Goal: Task Accomplishment & Management: Use online tool/utility

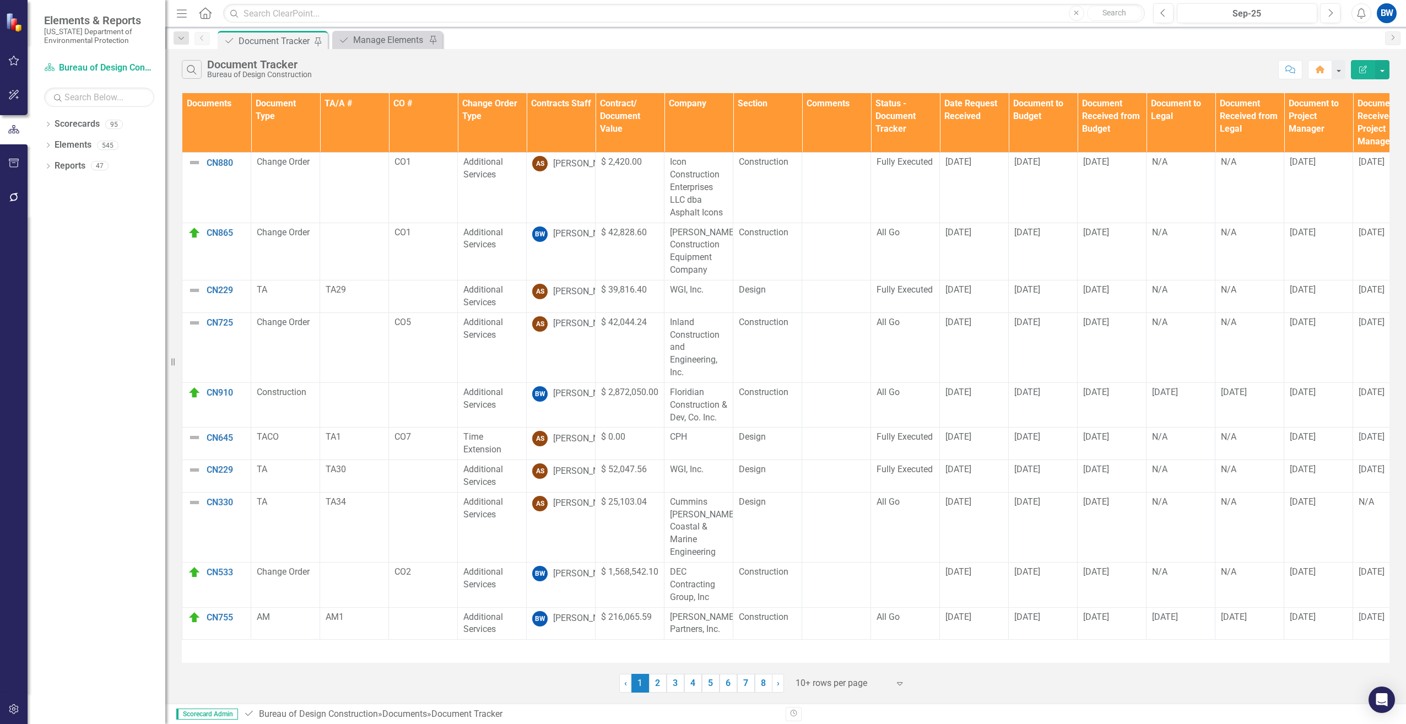
click at [561, 120] on th "Contracts Staff" at bounding box center [561, 123] width 69 height 60
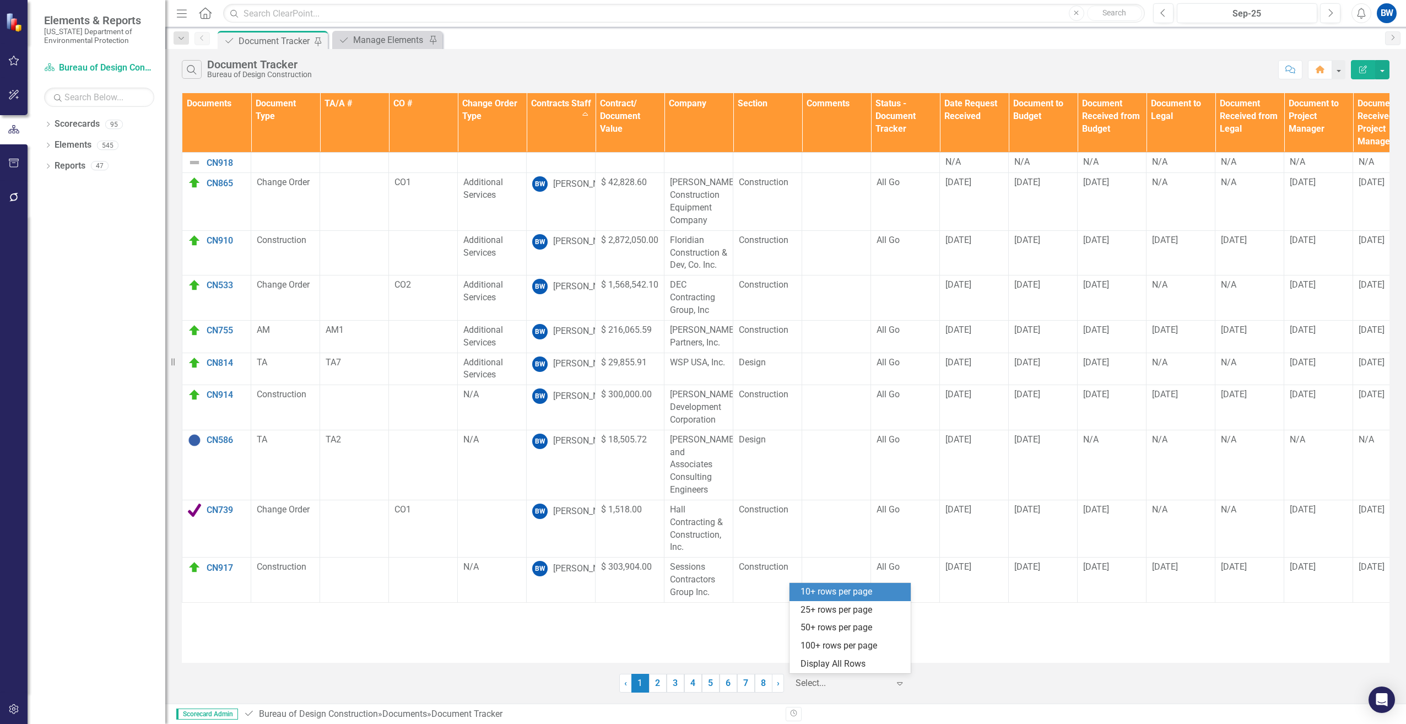
click at [834, 678] on div at bounding box center [843, 683] width 94 height 15
click at [838, 648] on div "100+ rows per page" at bounding box center [853, 646] width 104 height 13
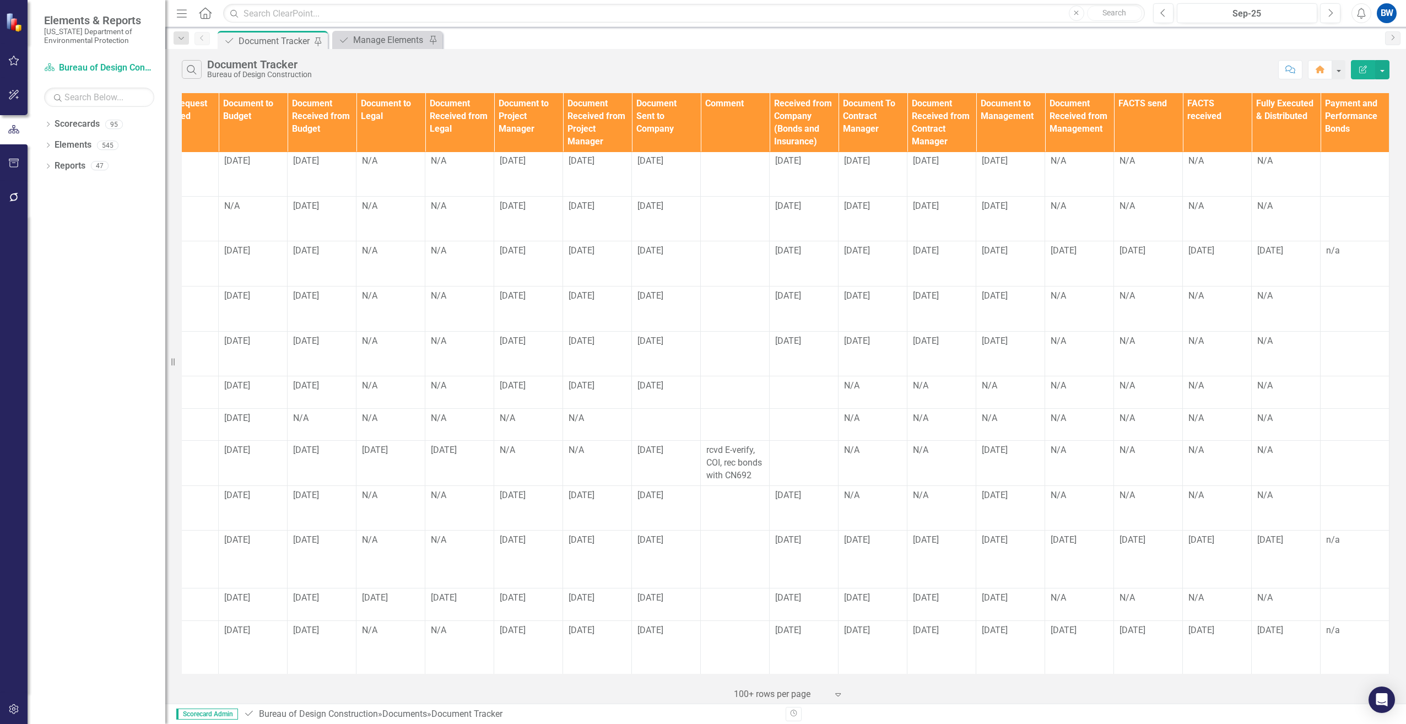
scroll to position [496, 798]
click at [1057, 286] on td "N/A" at bounding box center [1079, 308] width 69 height 45
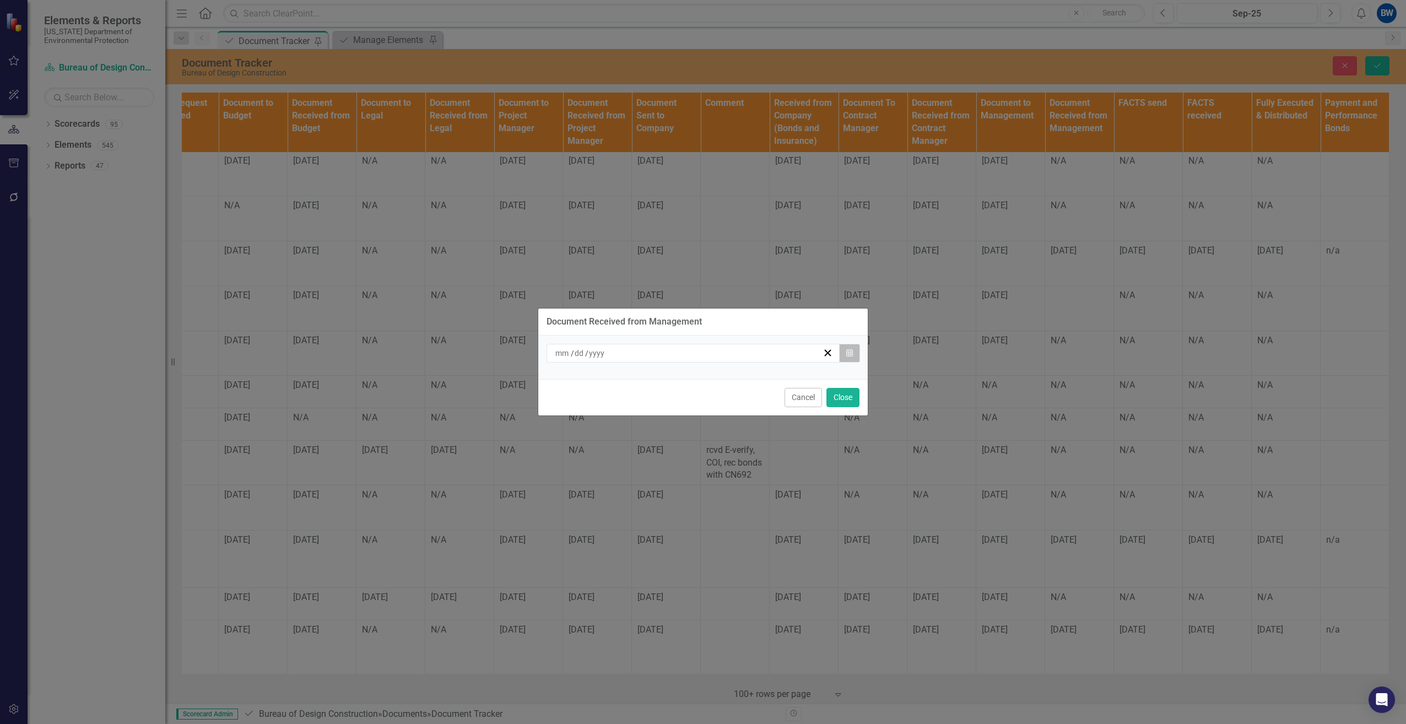
click at [853, 349] on button "Calendar" at bounding box center [849, 353] width 21 height 19
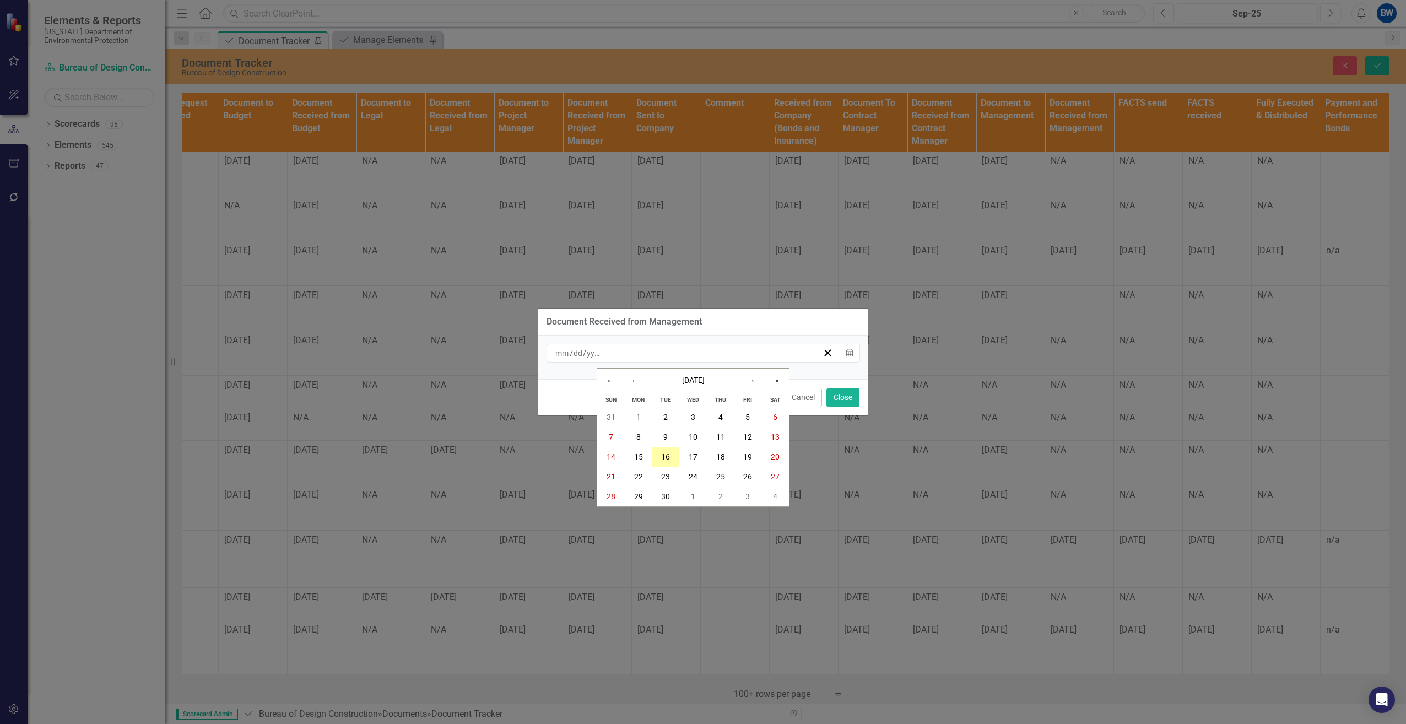
click at [665, 453] on abbr "16" at bounding box center [665, 456] width 9 height 9
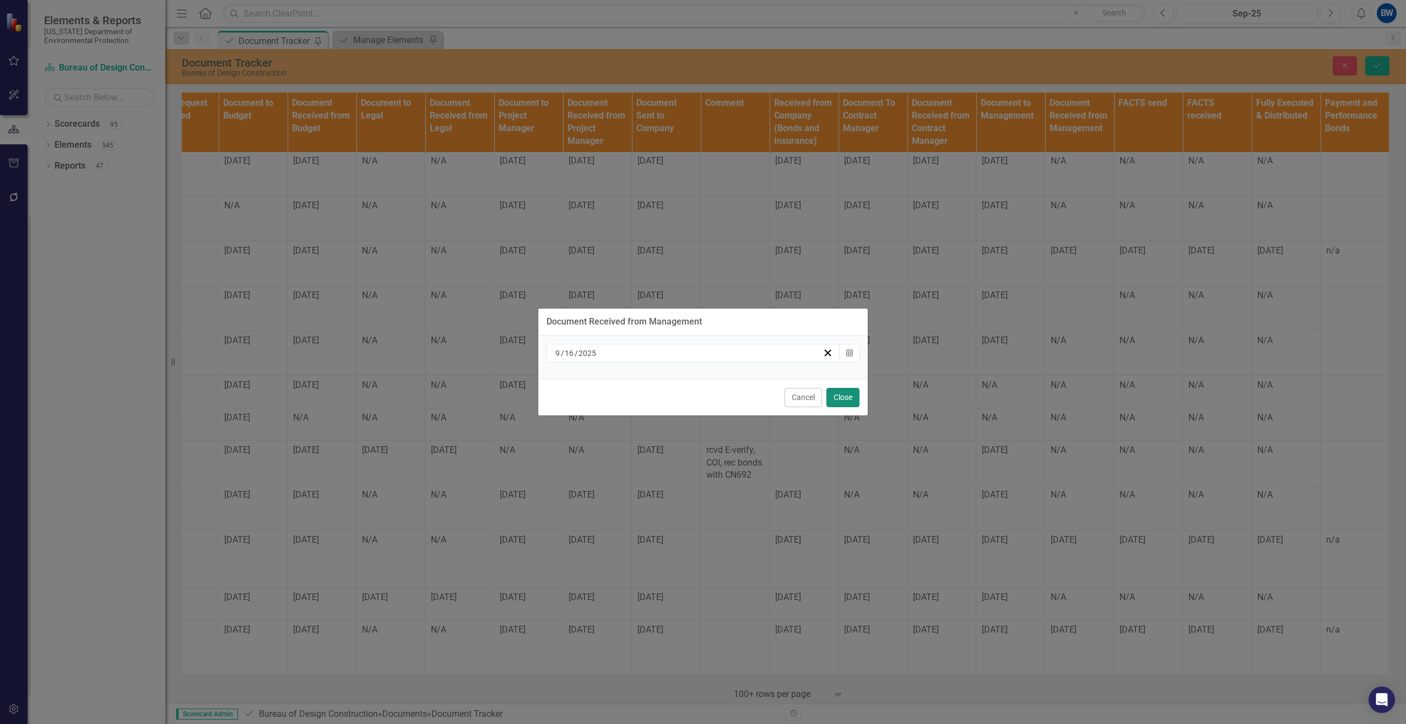
click at [848, 395] on button "Close" at bounding box center [842, 397] width 33 height 19
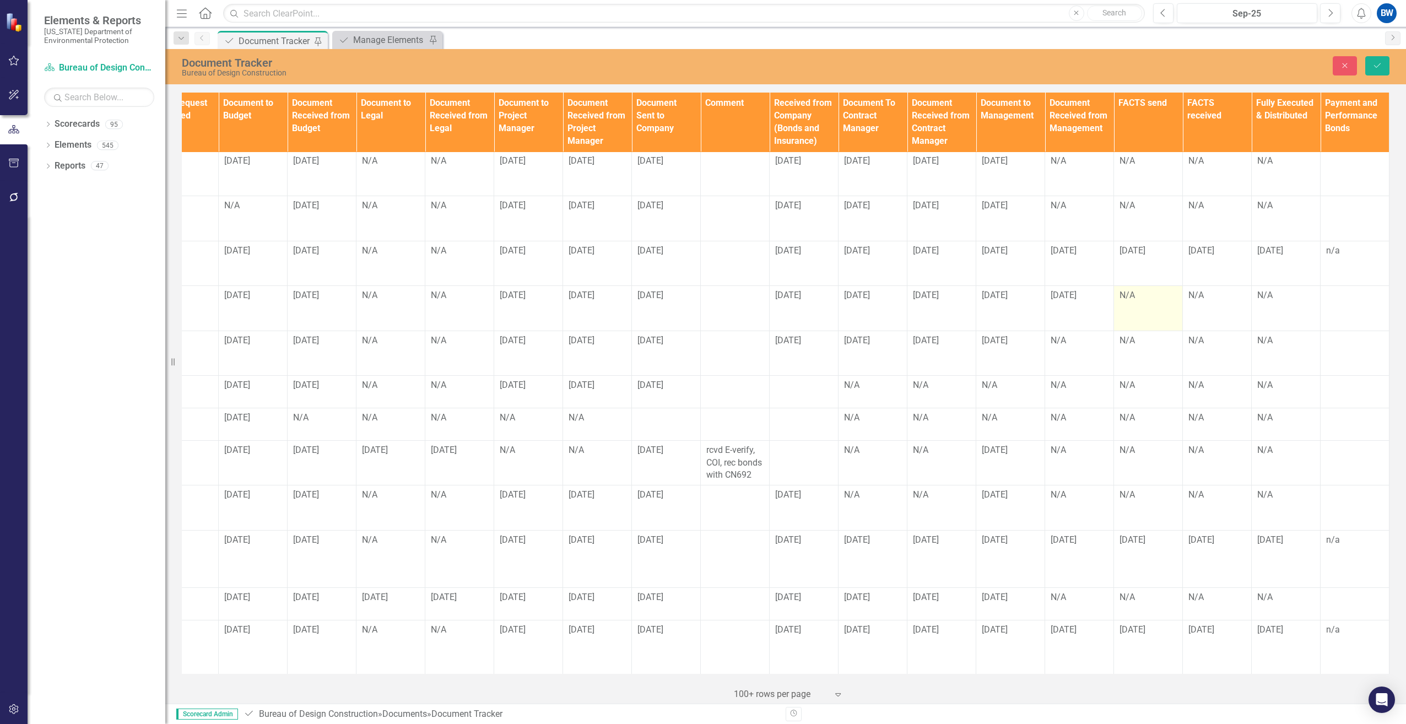
click at [1123, 289] on div "N/A" at bounding box center [1148, 295] width 57 height 13
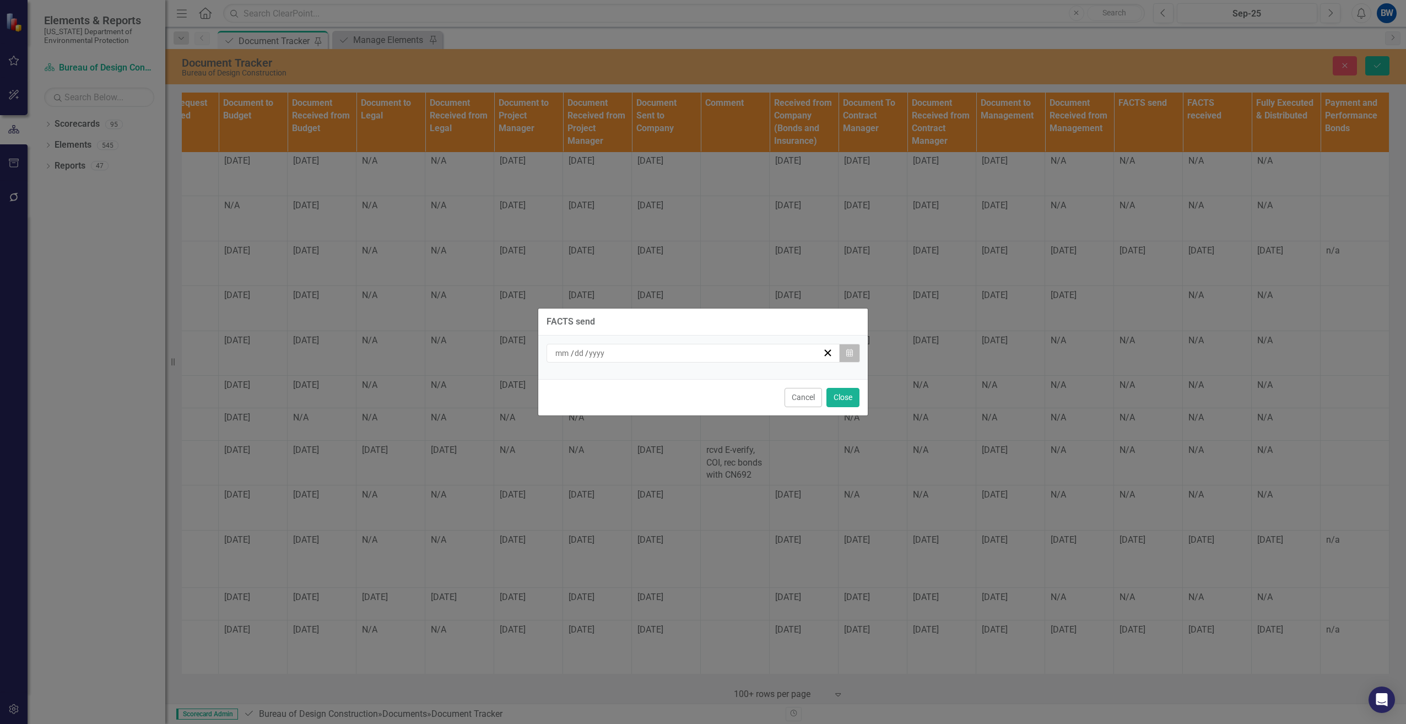
click at [854, 352] on button "Calendar" at bounding box center [849, 353] width 21 height 19
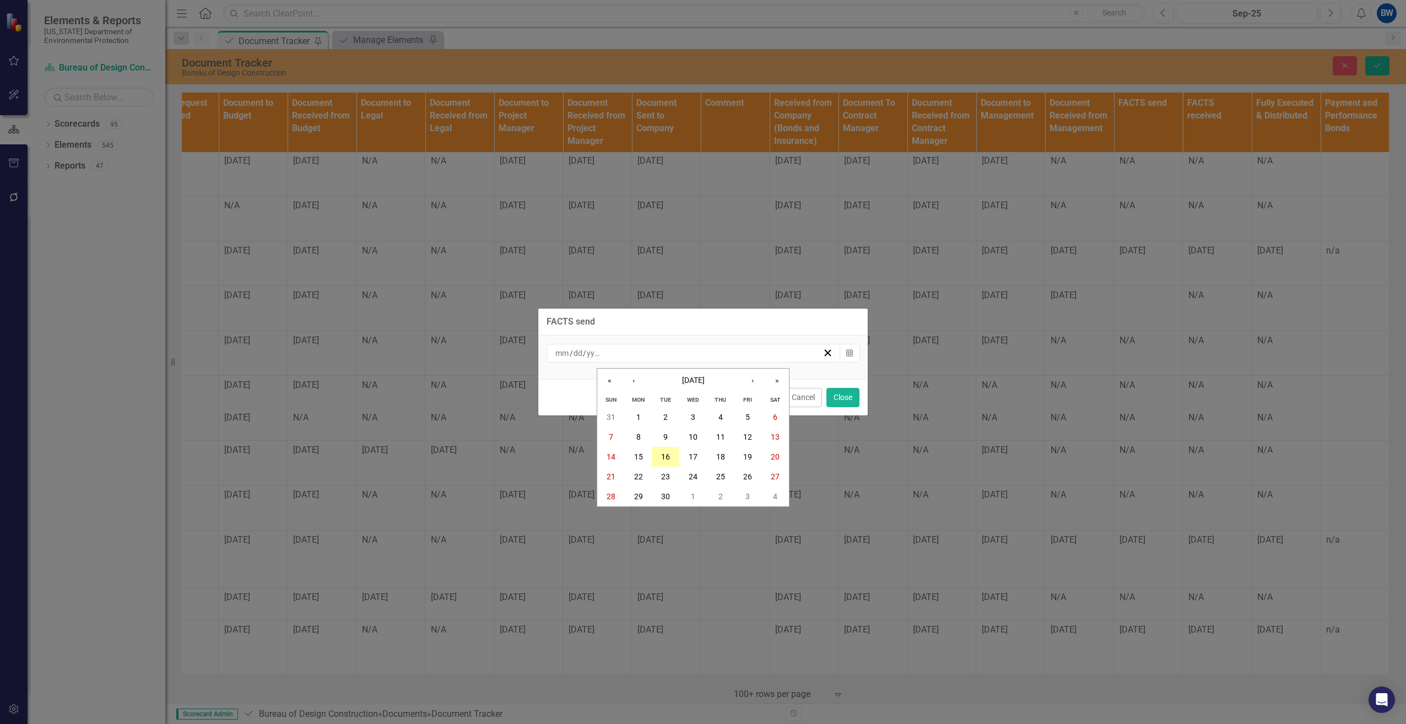
click at [660, 456] on button "16" at bounding box center [666, 457] width 28 height 20
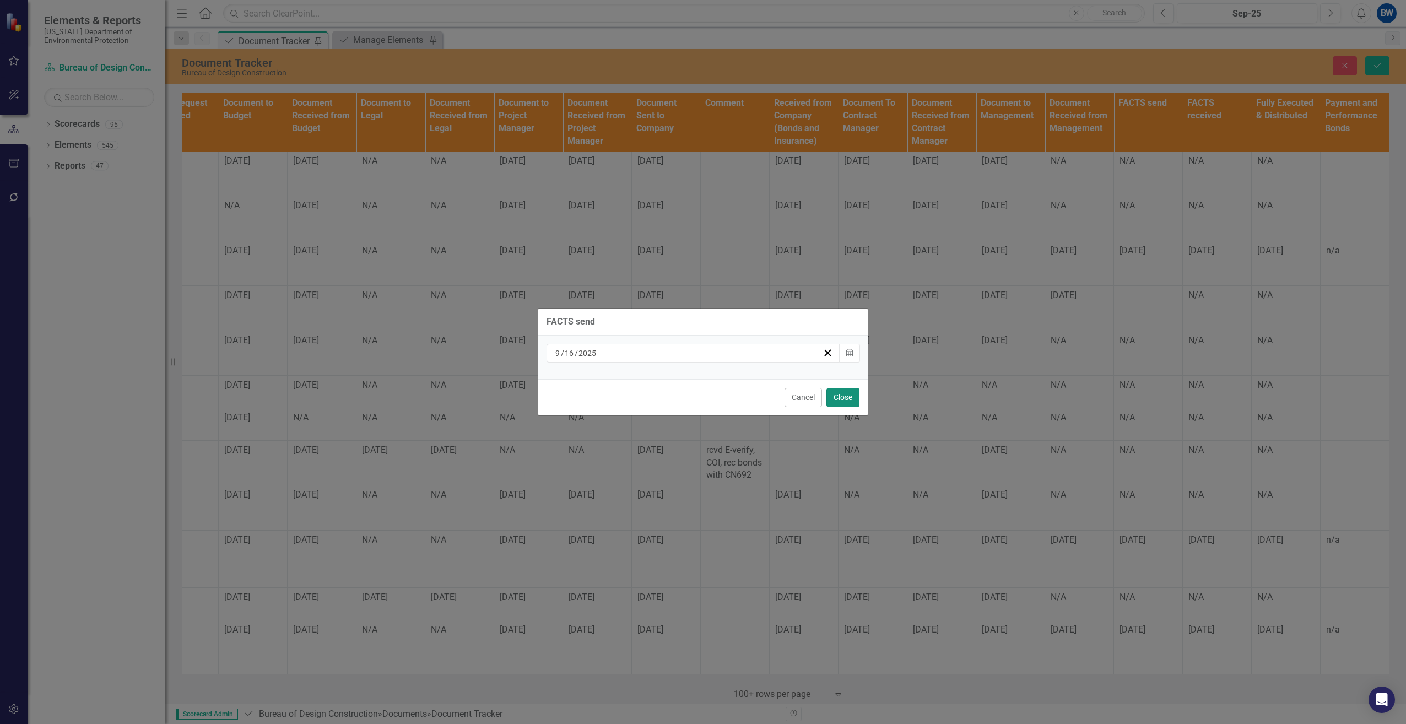
click at [840, 395] on button "Close" at bounding box center [842, 397] width 33 height 19
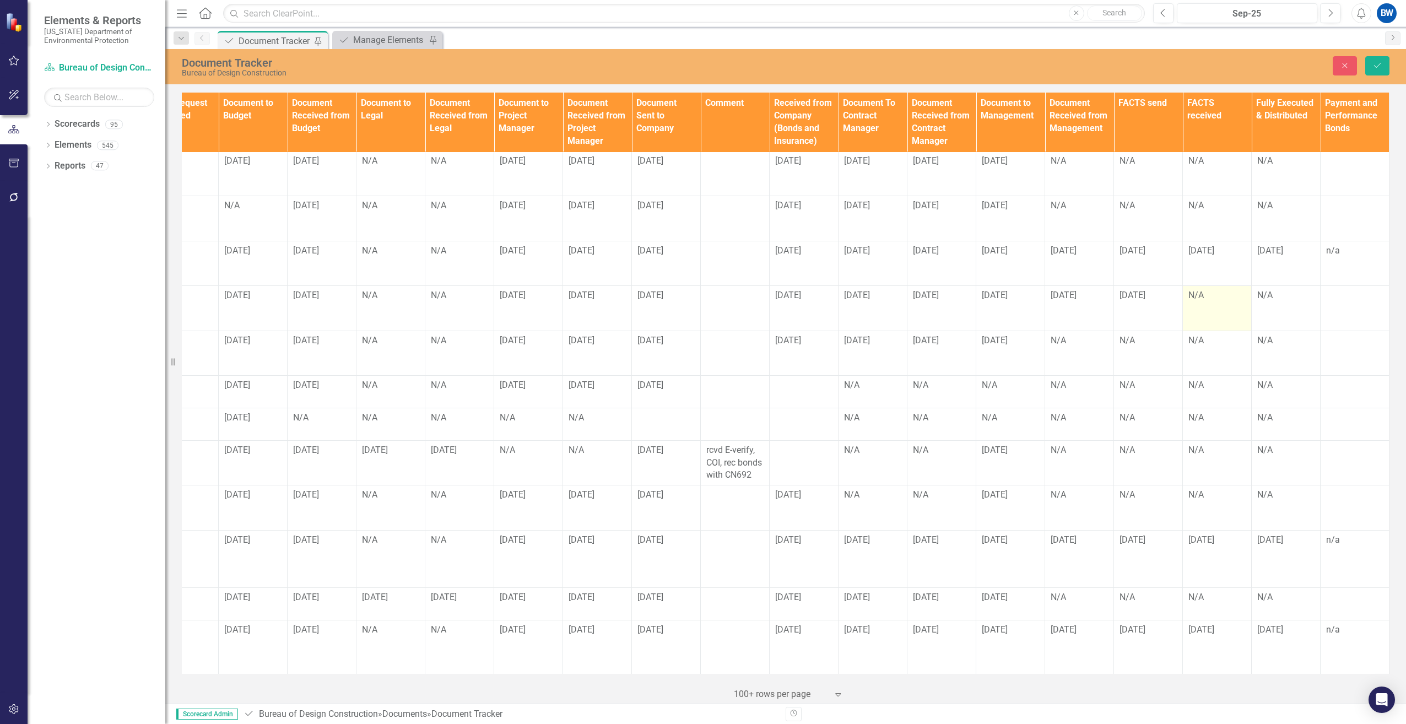
click at [1190, 289] on div "N/A" at bounding box center [1216, 295] width 57 height 13
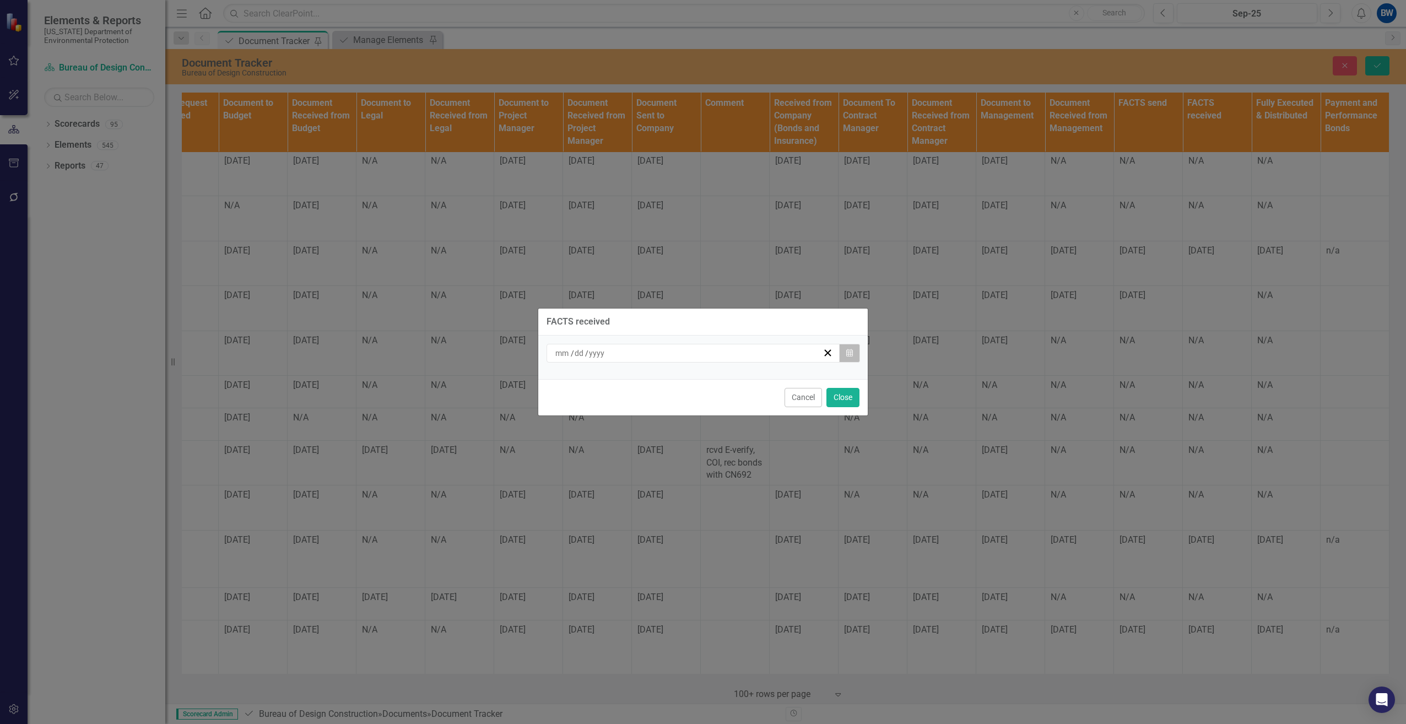
click at [853, 349] on button "Calendar" at bounding box center [849, 353] width 21 height 19
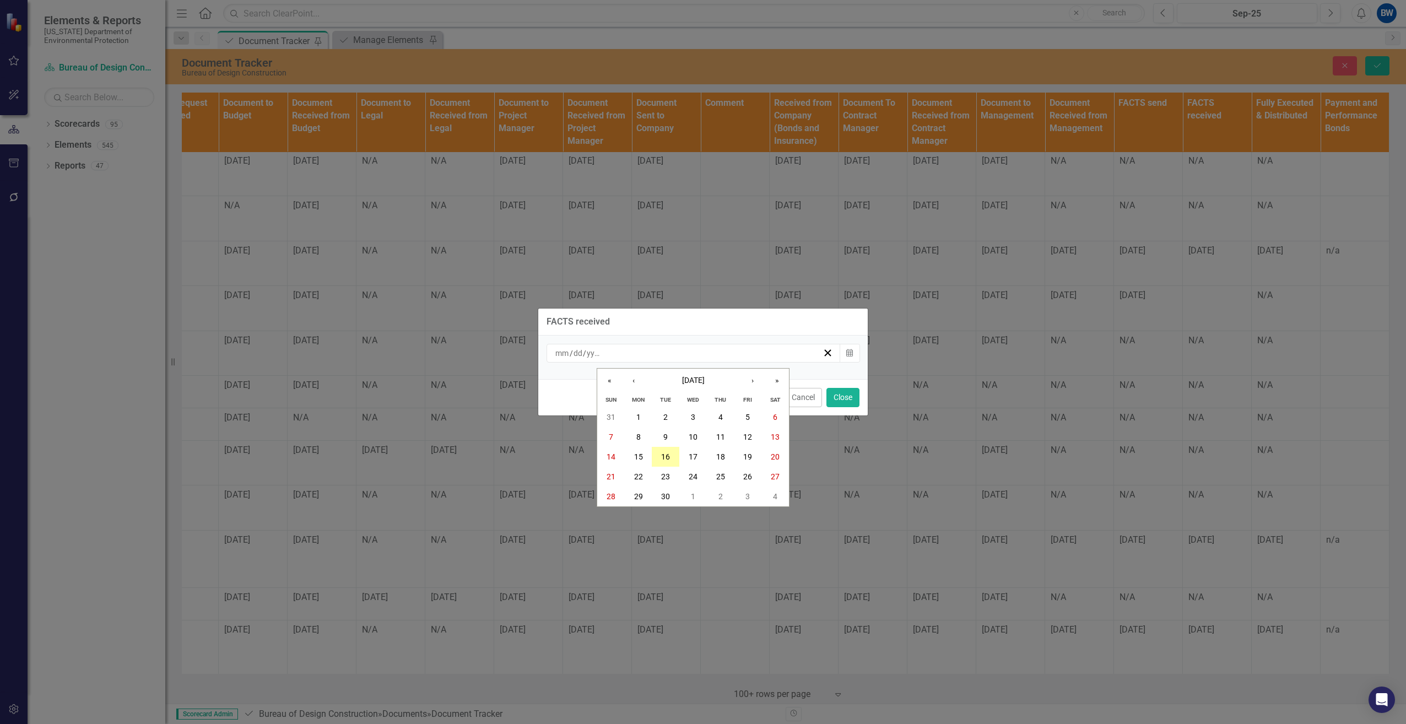
click at [664, 457] on abbr "16" at bounding box center [665, 456] width 9 height 9
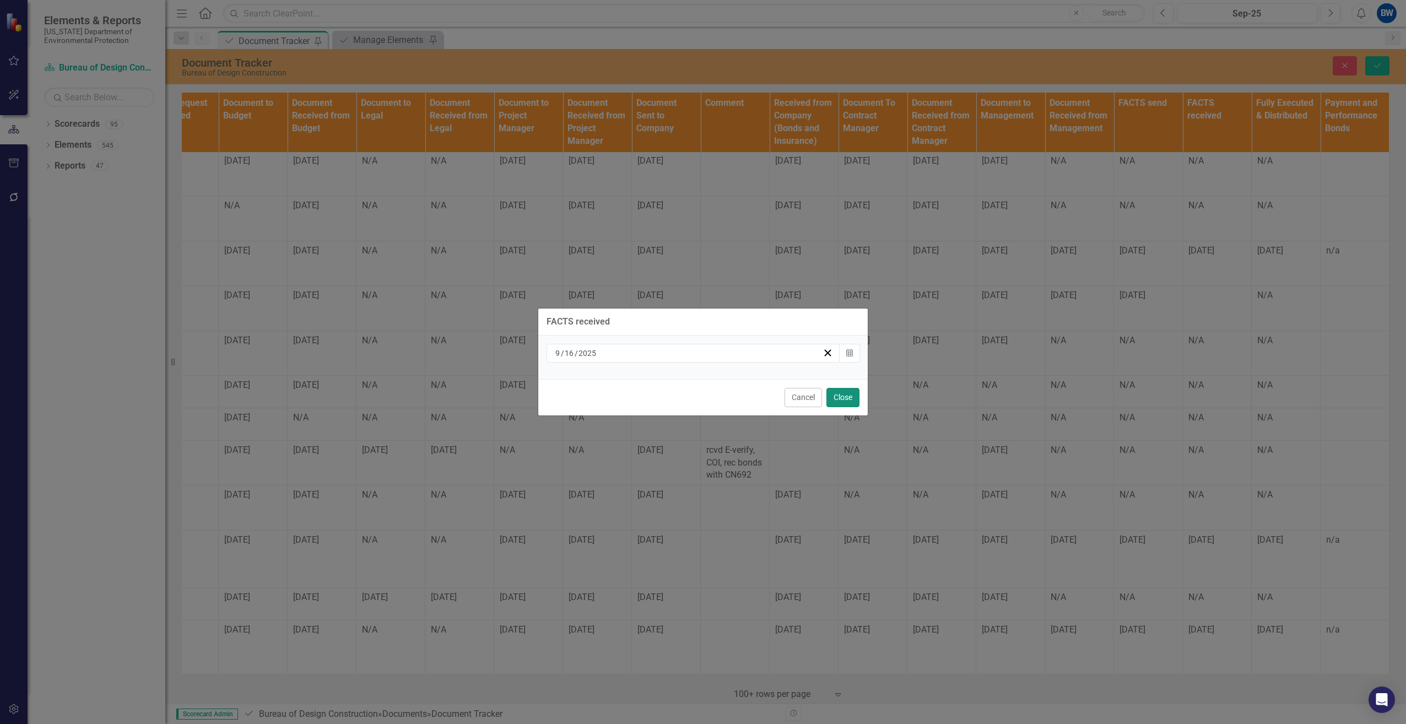
click at [846, 400] on button "Close" at bounding box center [842, 397] width 33 height 19
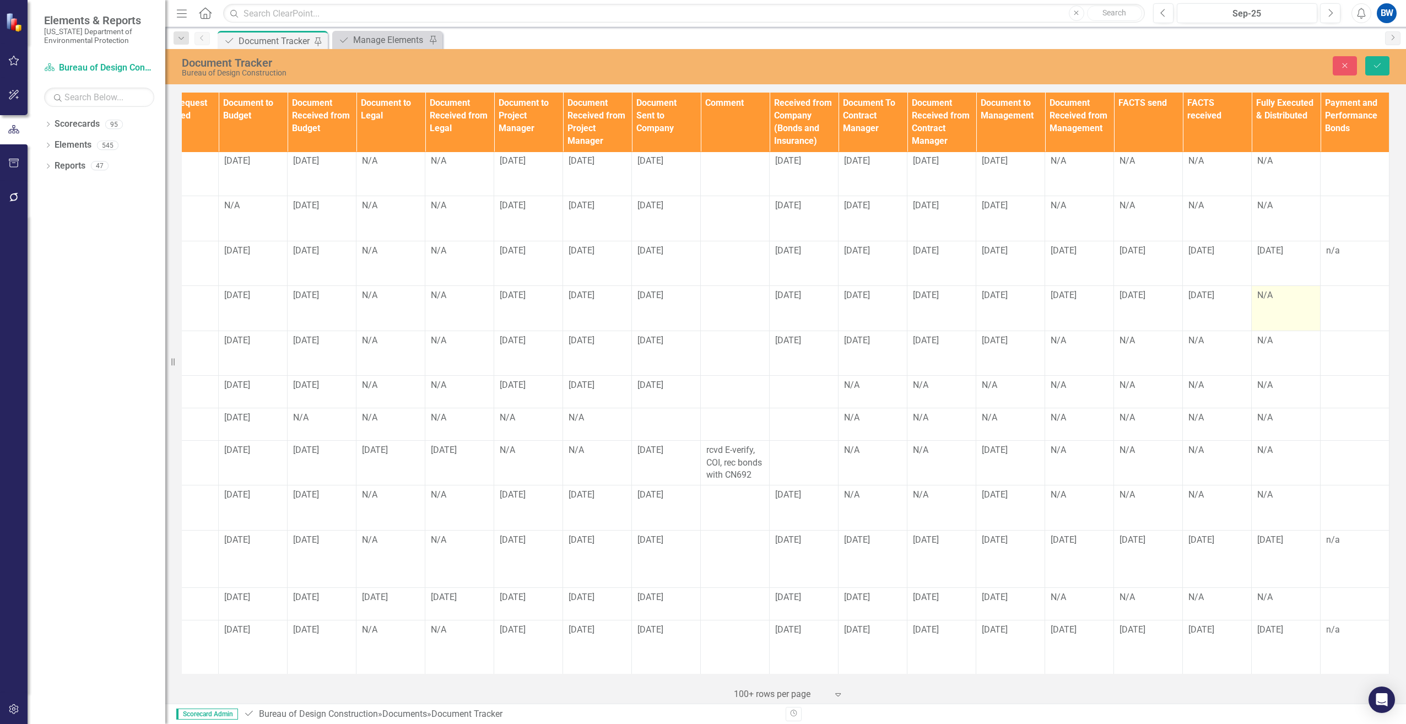
click at [1254, 286] on td "N/A" at bounding box center [1286, 308] width 69 height 45
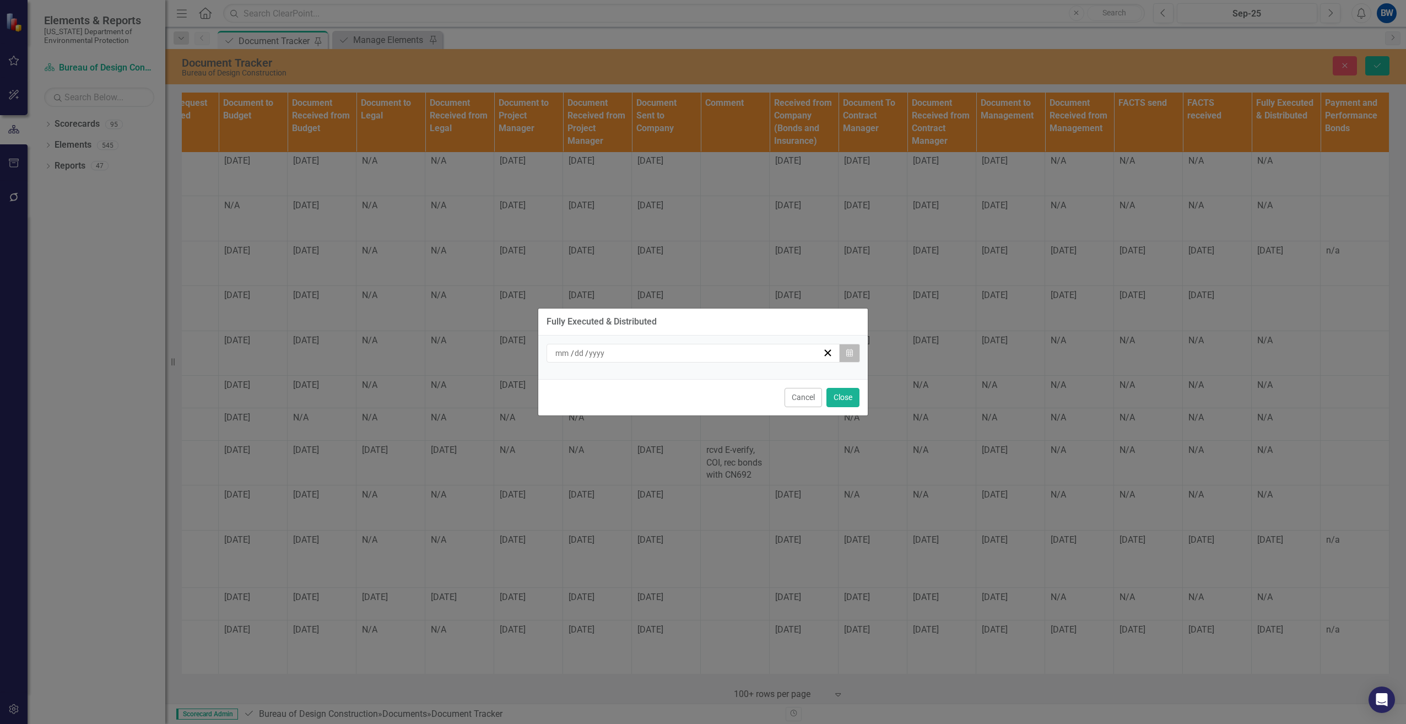
click at [849, 353] on icon "button" at bounding box center [849, 353] width 7 height 8
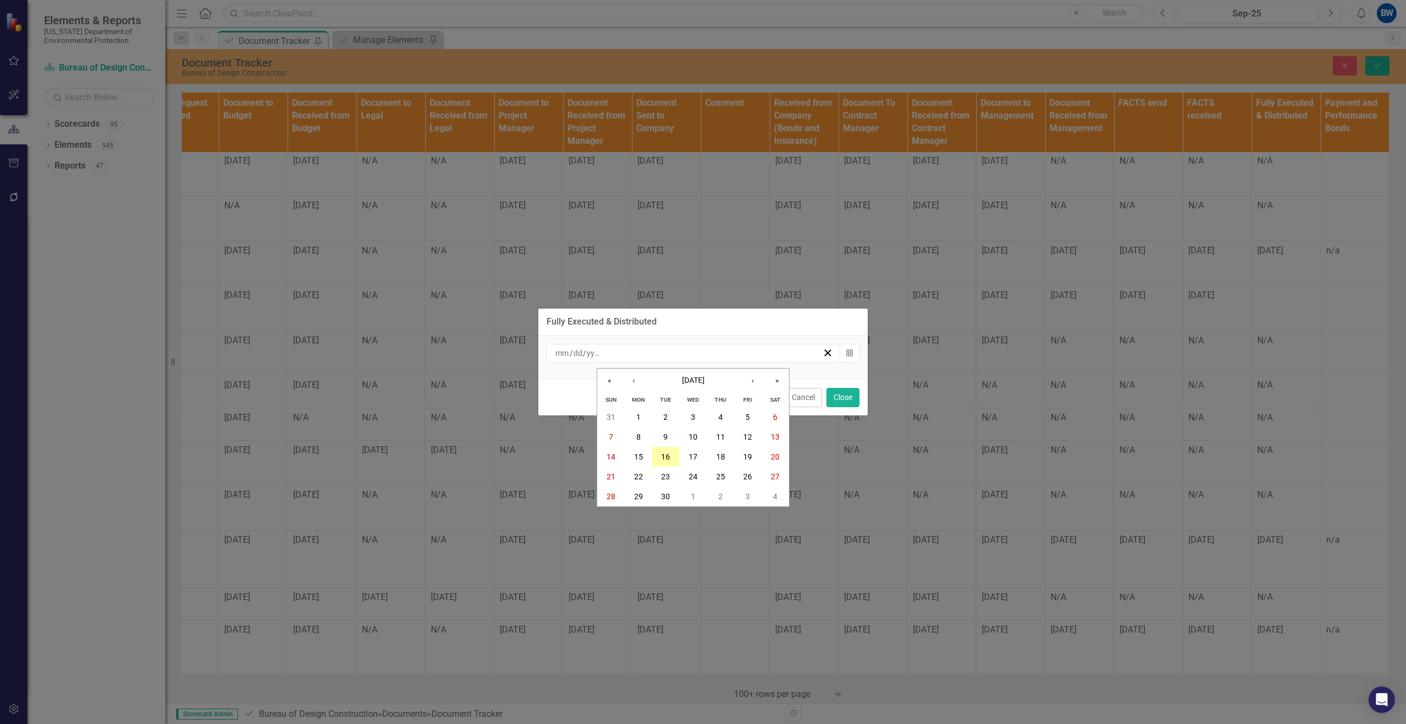
click at [670, 460] on abbr "16" at bounding box center [665, 456] width 9 height 9
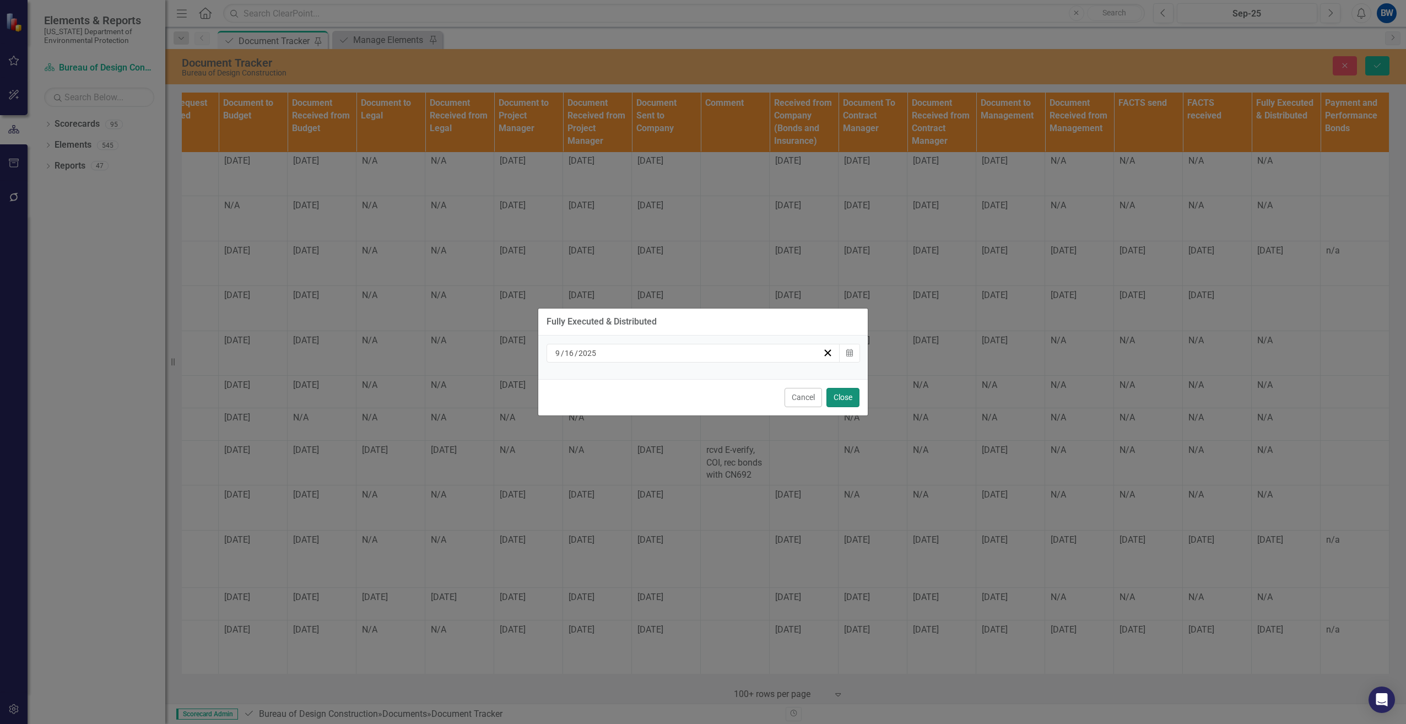
click at [839, 396] on button "Close" at bounding box center [842, 397] width 33 height 19
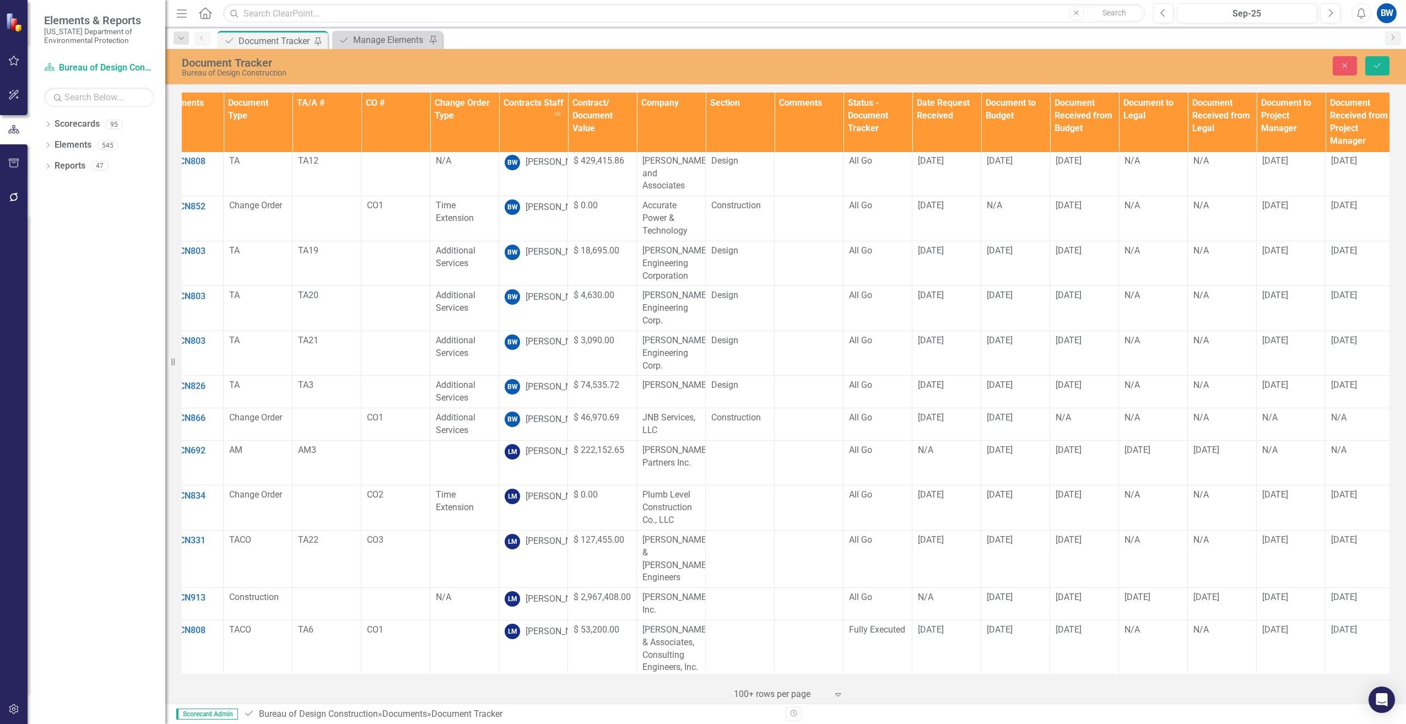
scroll to position [496, 0]
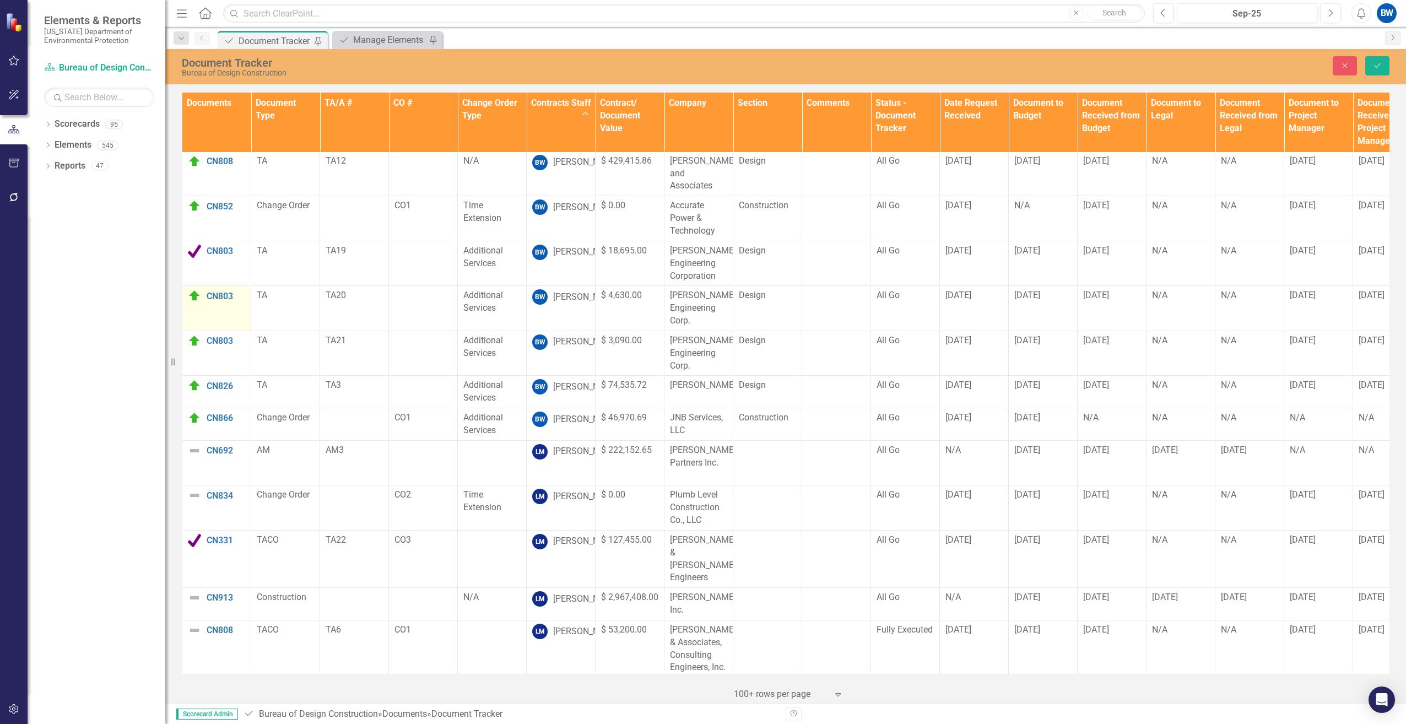
click at [193, 289] on img at bounding box center [194, 295] width 13 height 13
click at [208, 311] on img at bounding box center [205, 312] width 13 height 13
click at [1376, 67] on icon "submit" at bounding box center [1377, 65] width 7 height 4
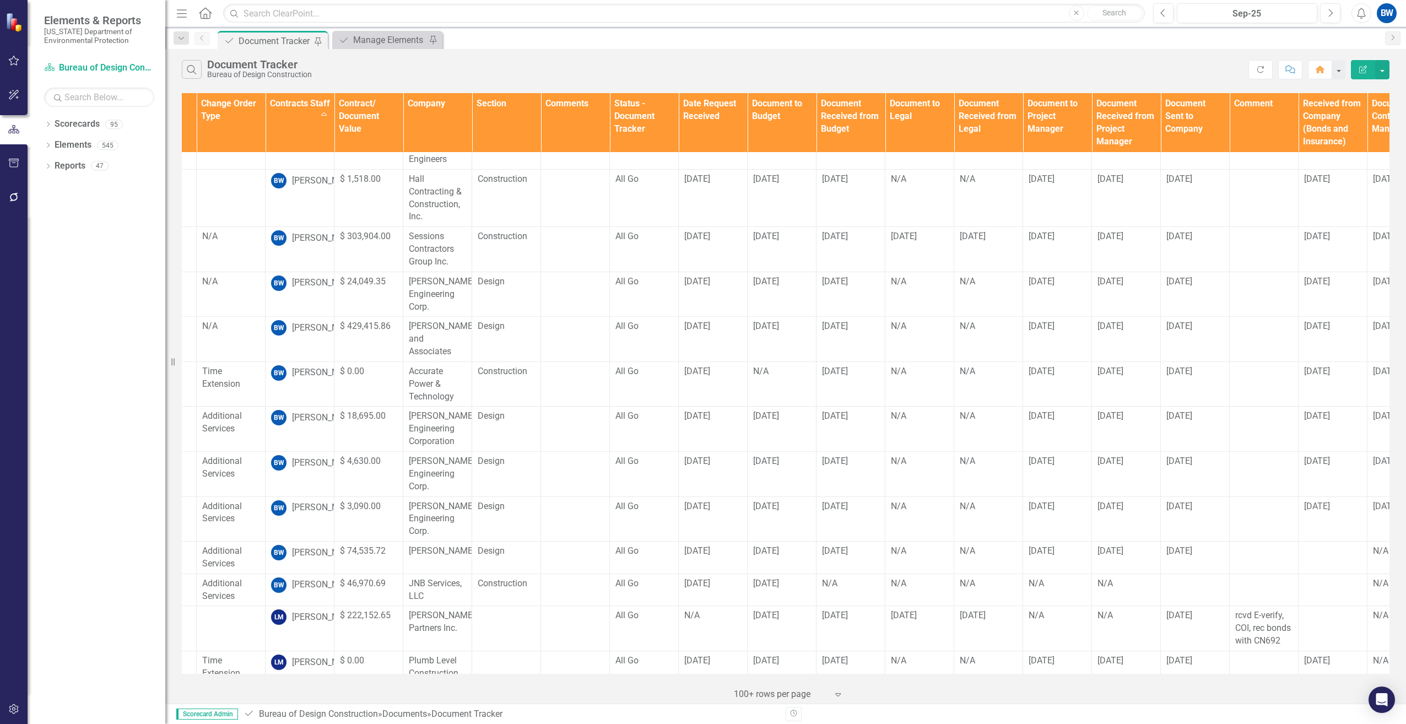
scroll to position [331, 274]
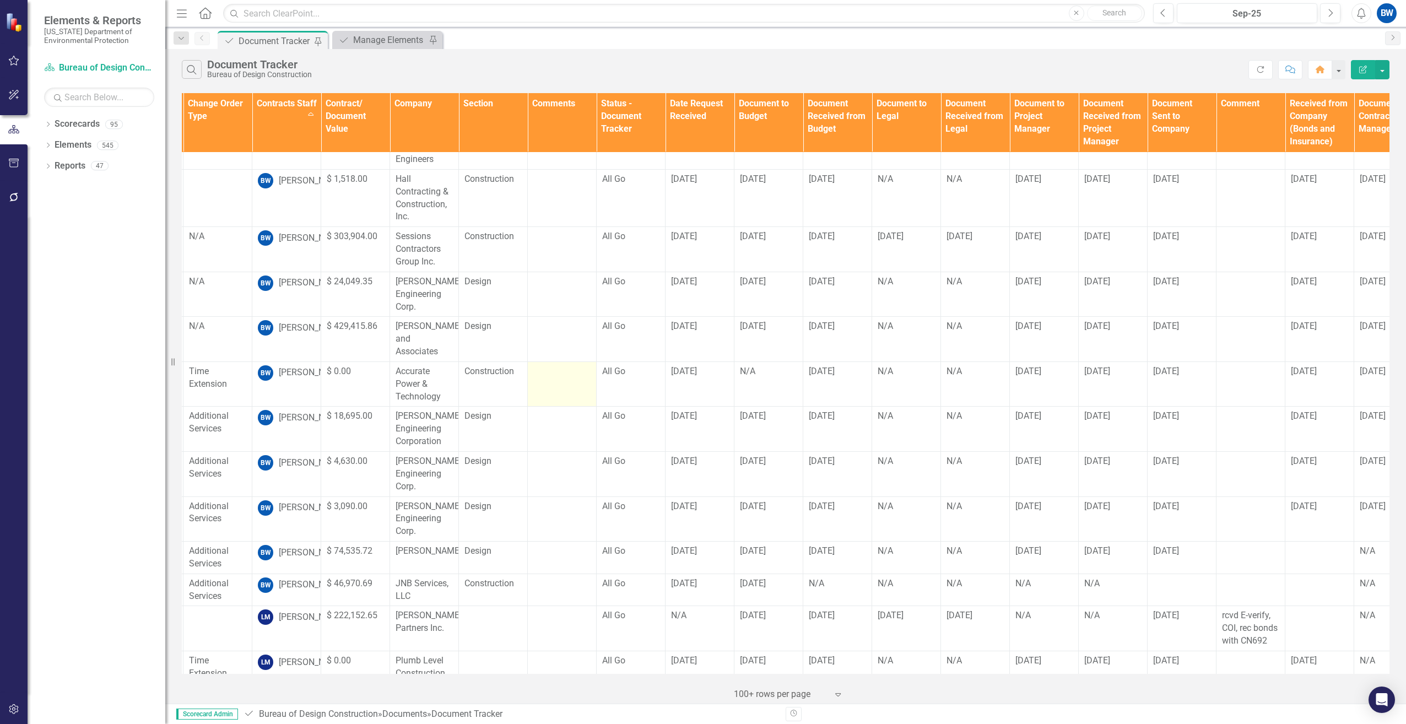
click at [556, 365] on div at bounding box center [561, 371] width 57 height 13
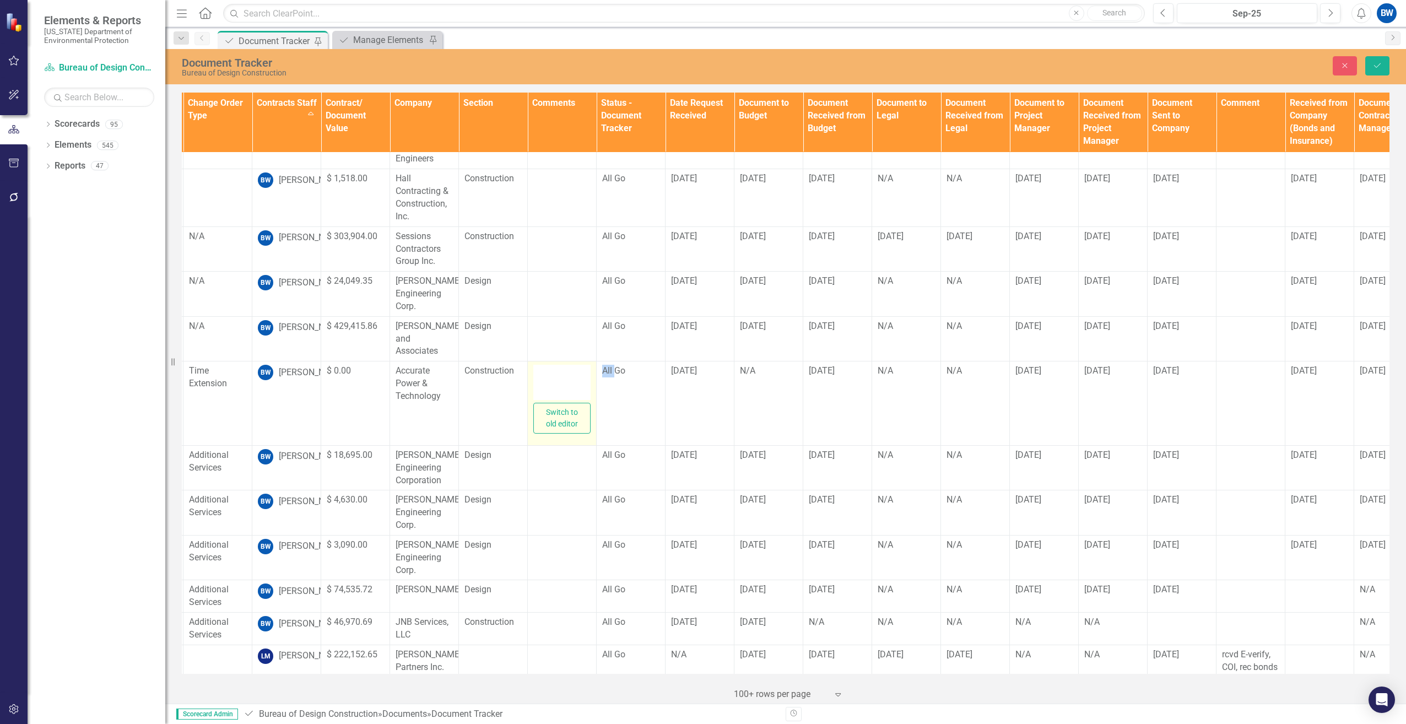
drag, startPoint x: 556, startPoint y: 350, endPoint x: 549, endPoint y: 359, distance: 11.0
click at [549, 365] on div at bounding box center [561, 382] width 57 height 35
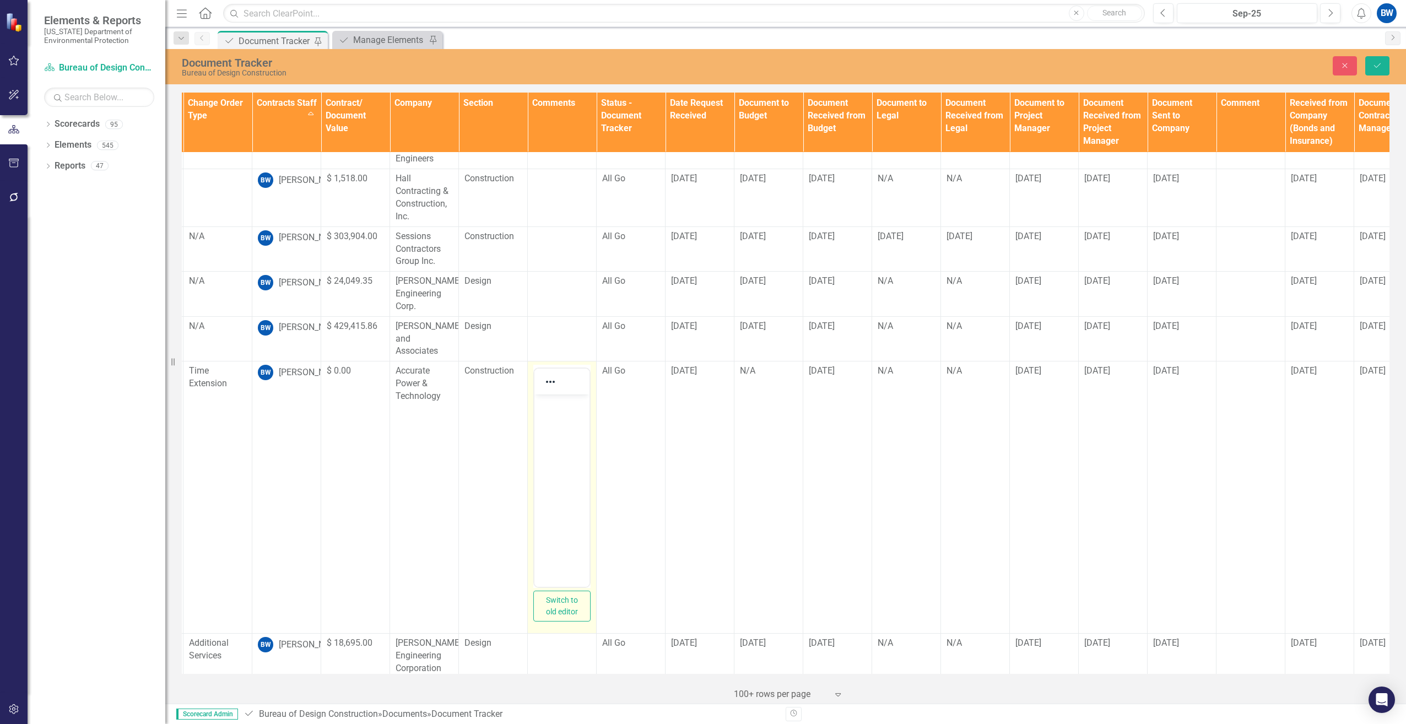
scroll to position [0, 0]
click at [547, 423] on body "Rich Text Area. Press ALT-0 for help." at bounding box center [561, 477] width 55 height 165
click at [1375, 67] on icon "Save" at bounding box center [1377, 66] width 10 height 8
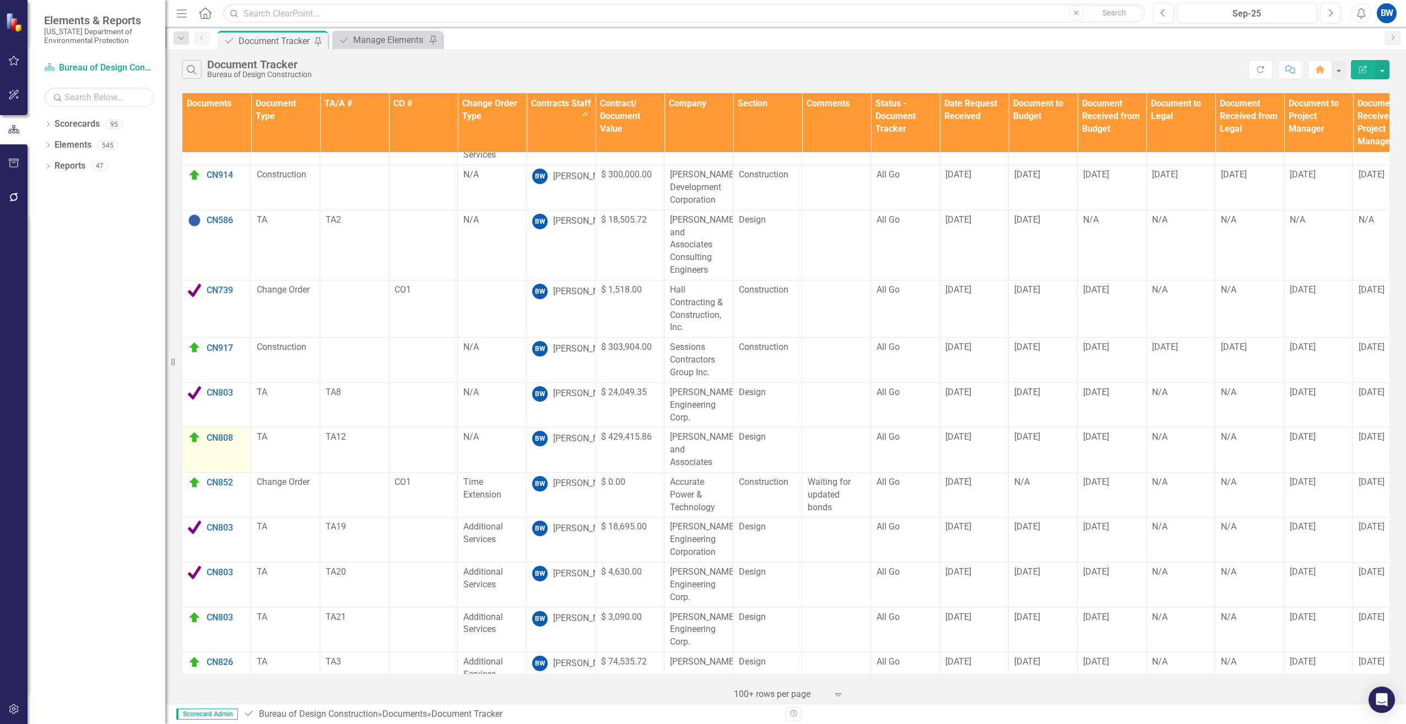
scroll to position [220, 0]
